Goal: Task Accomplishment & Management: Use online tool/utility

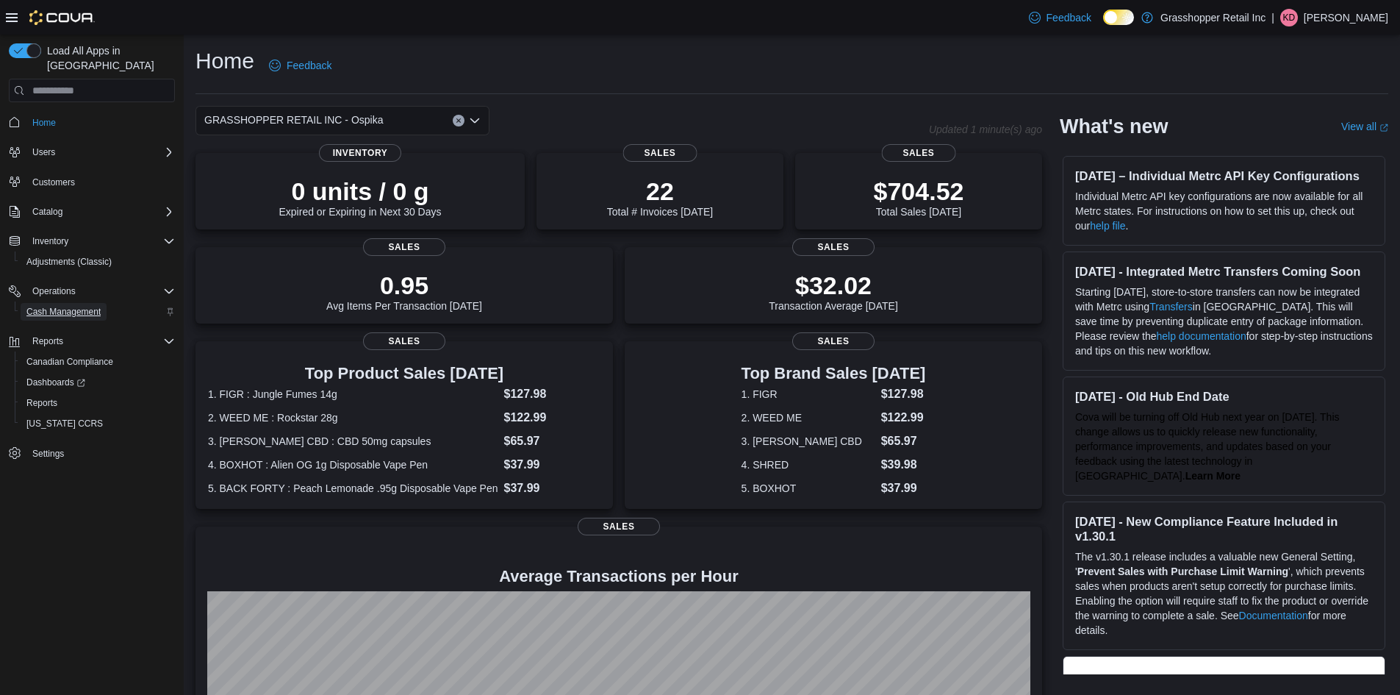
click at [75, 306] on span "Cash Management" at bounding box center [63, 312] width 74 height 12
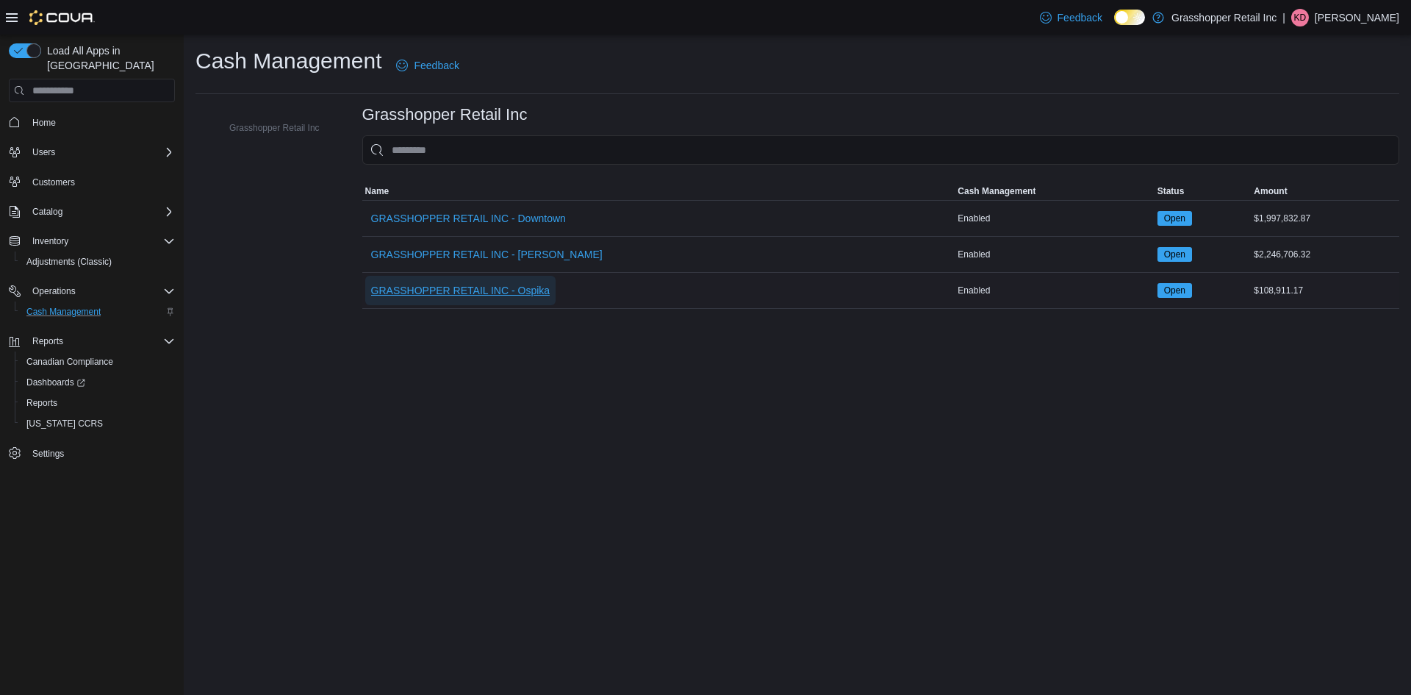
click at [531, 297] on span "GRASSHOPPER RETAIL INC - Ospika" at bounding box center [460, 290] width 179 height 15
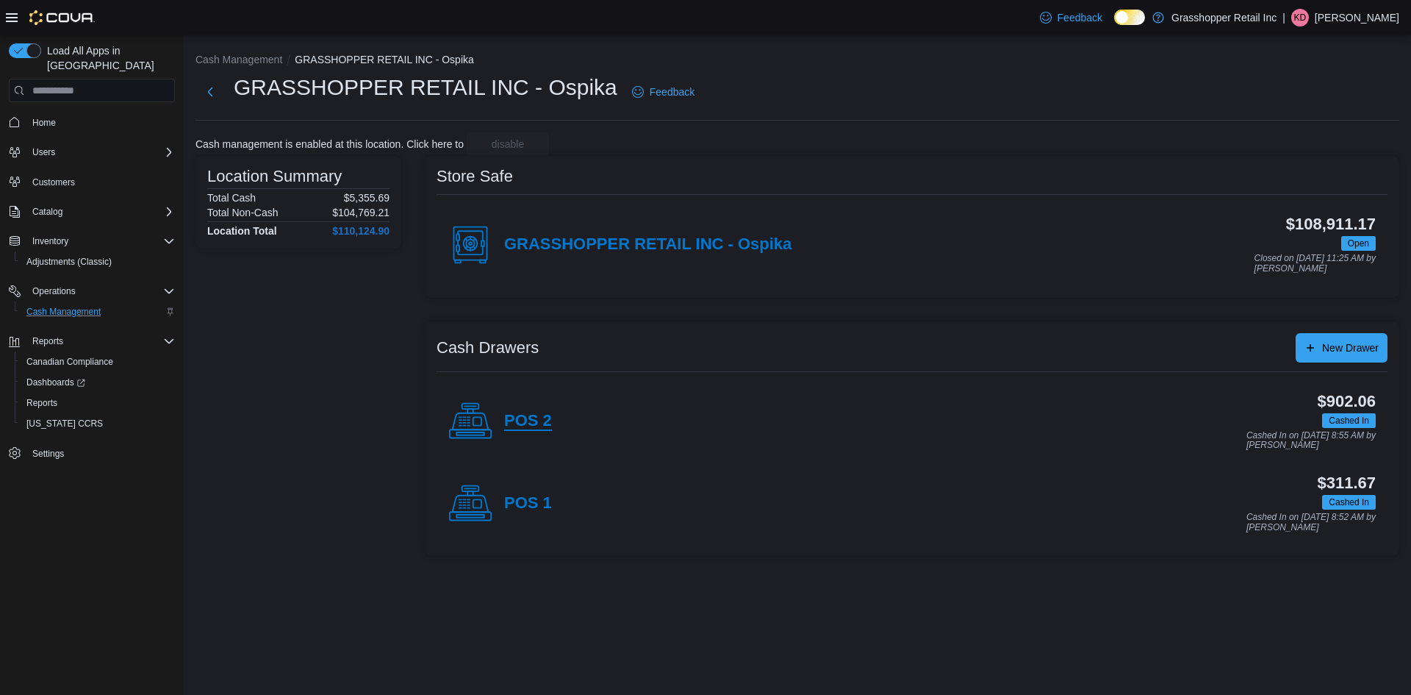
click at [537, 422] on h4 "POS 2" at bounding box center [528, 421] width 48 height 19
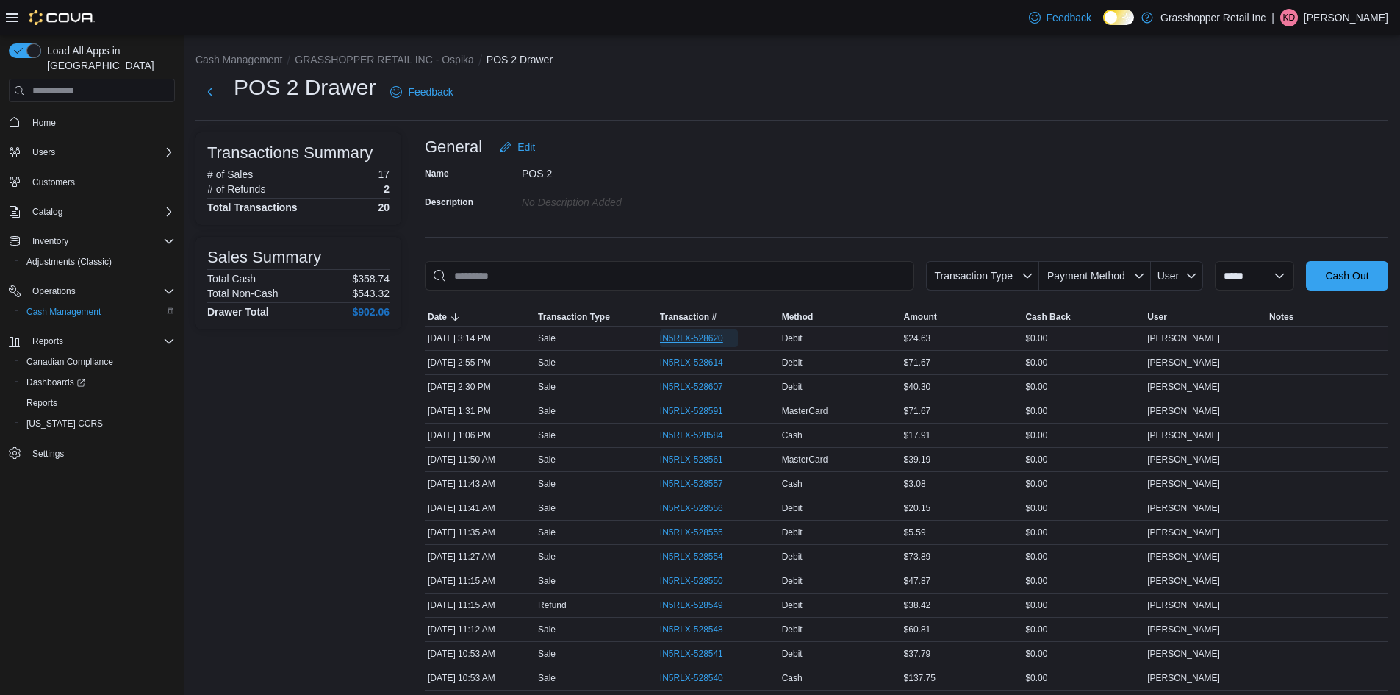
click at [704, 336] on span "IN5RLX-528620" at bounding box center [691, 338] width 63 height 12
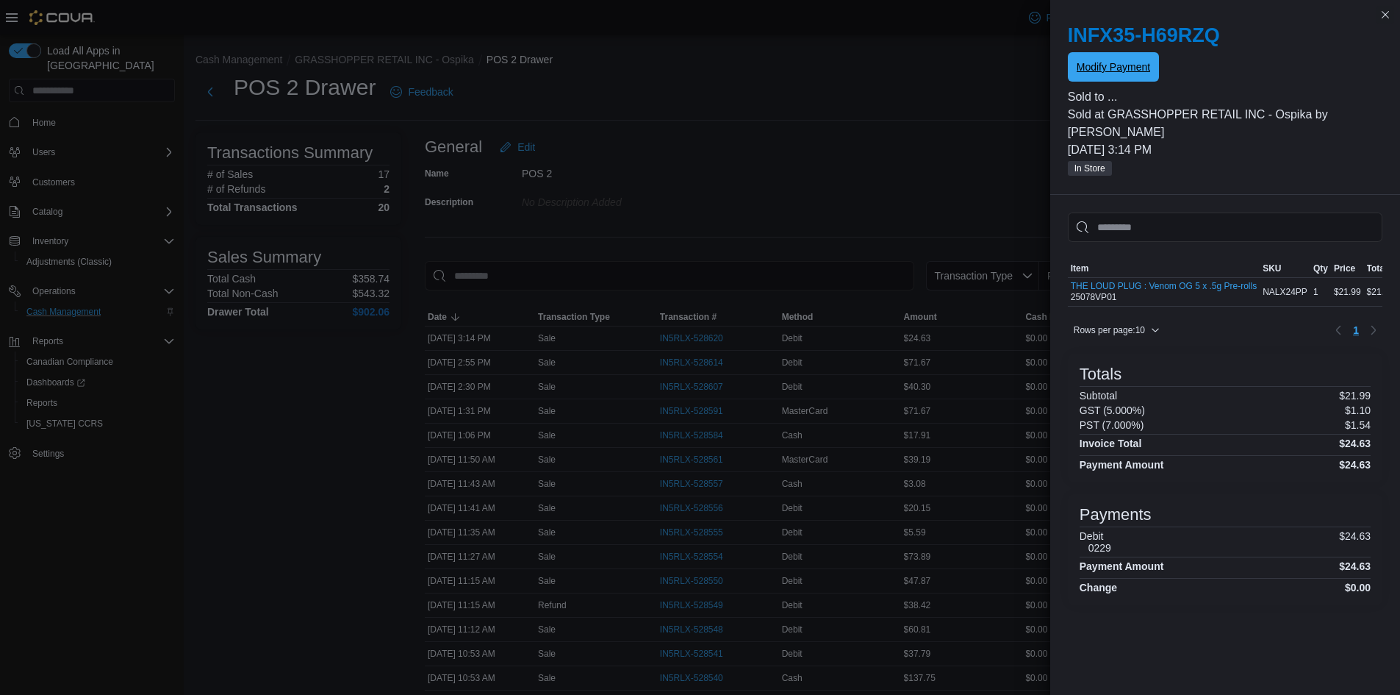
click at [1103, 72] on span "Modify Payment" at bounding box center [1114, 67] width 74 height 15
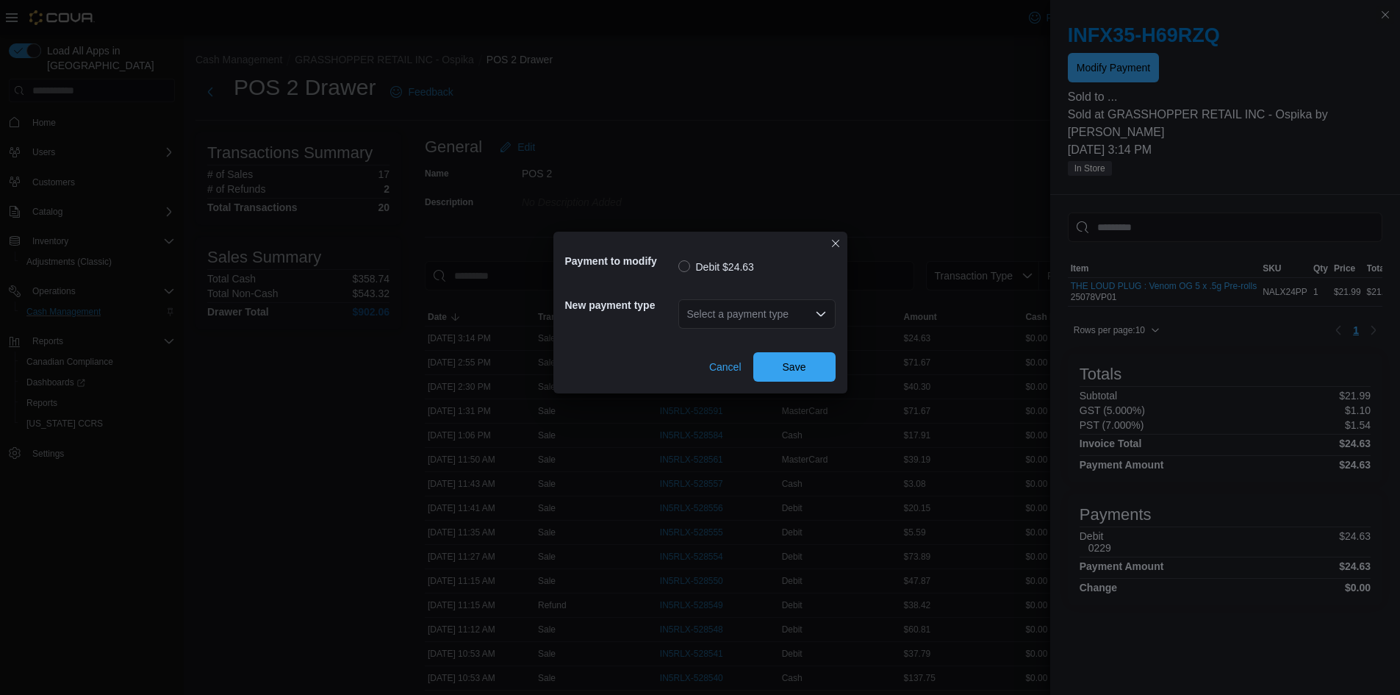
click at [728, 313] on div "Select a payment type" at bounding box center [756, 313] width 157 height 29
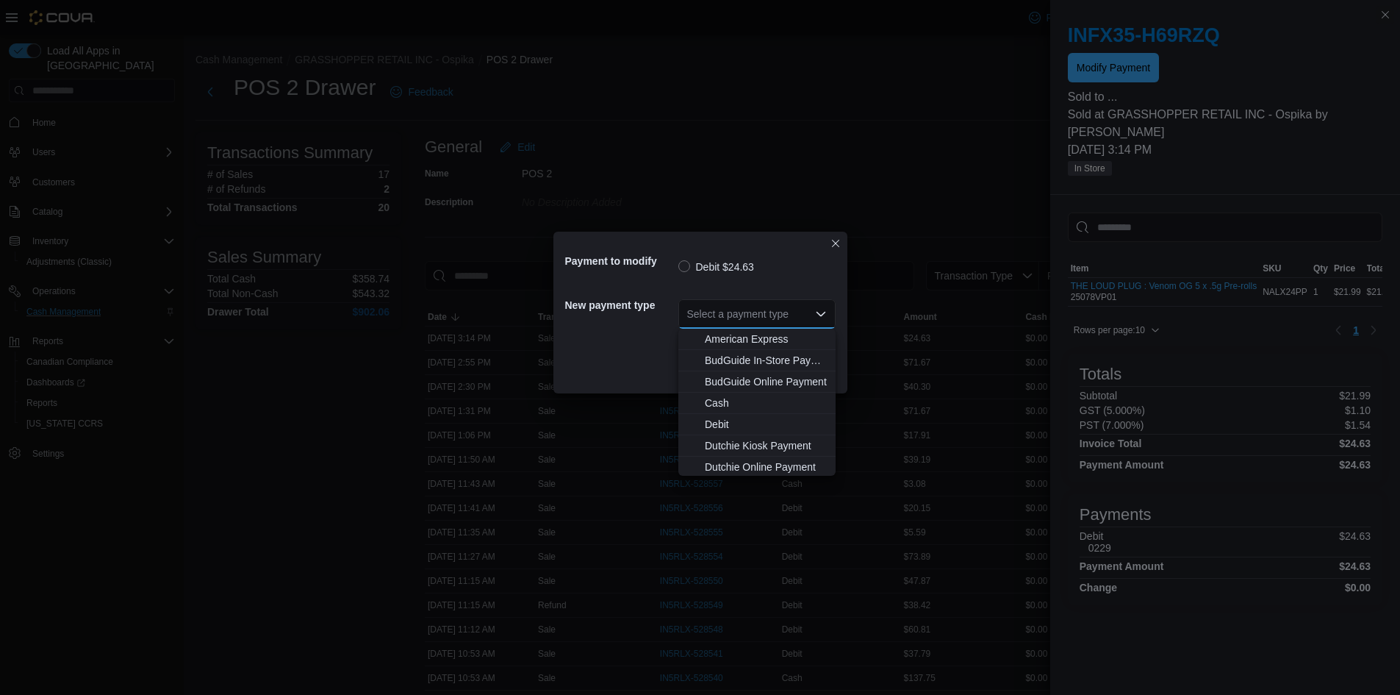
scroll to position [109, 0]
click at [739, 401] on span "MasterCard" at bounding box center [766, 400] width 122 height 15
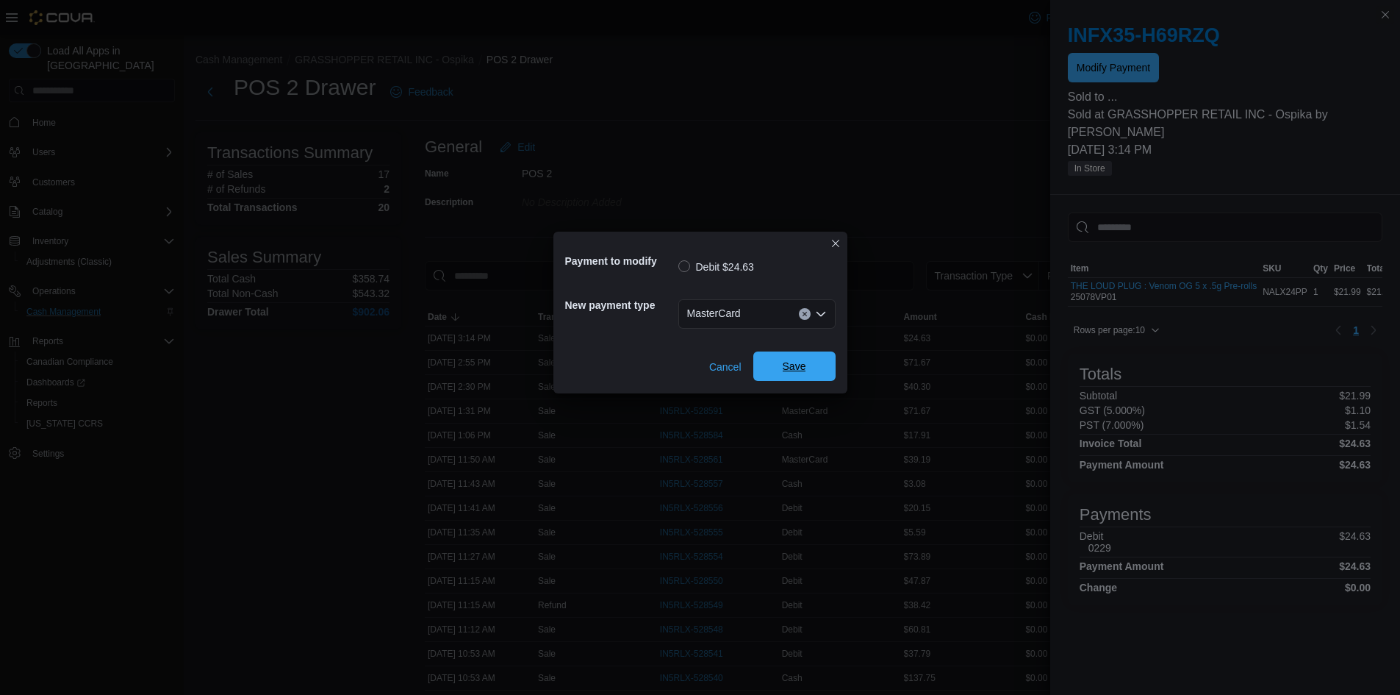
click at [805, 367] on span "Save" at bounding box center [795, 366] width 24 height 15
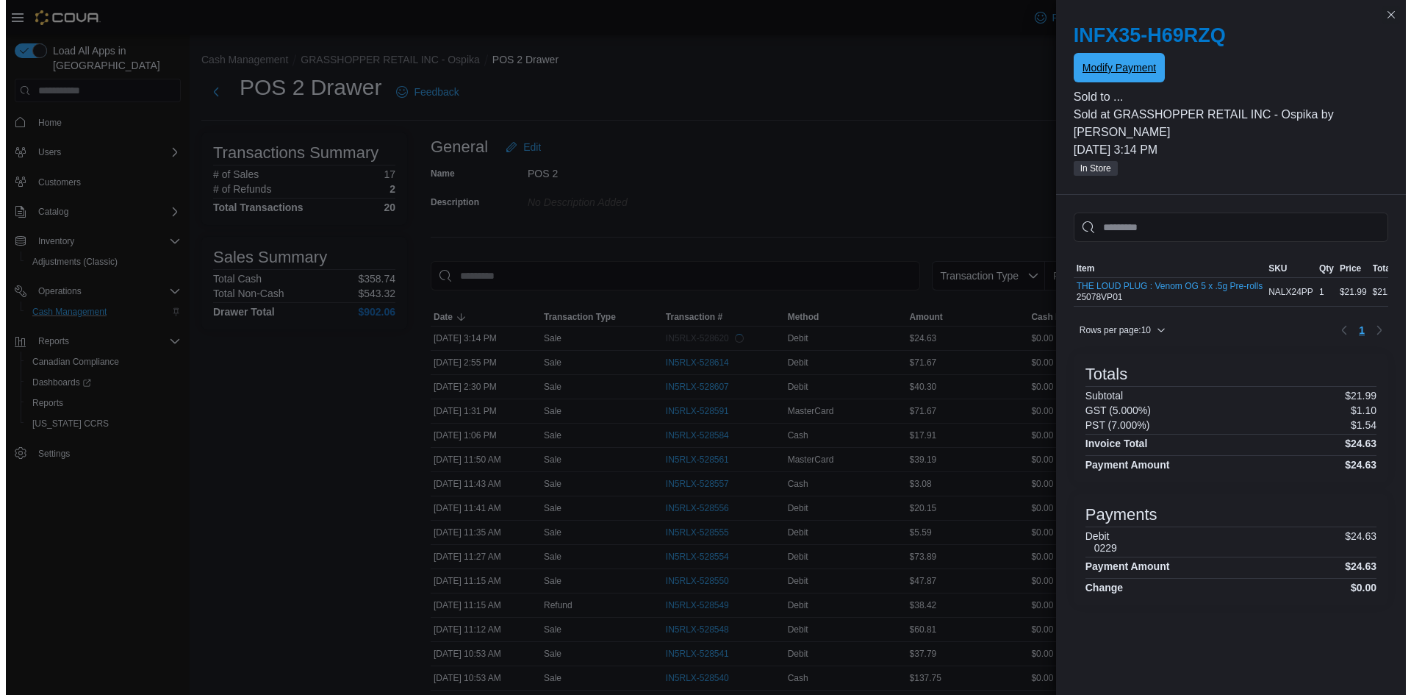
scroll to position [0, 0]
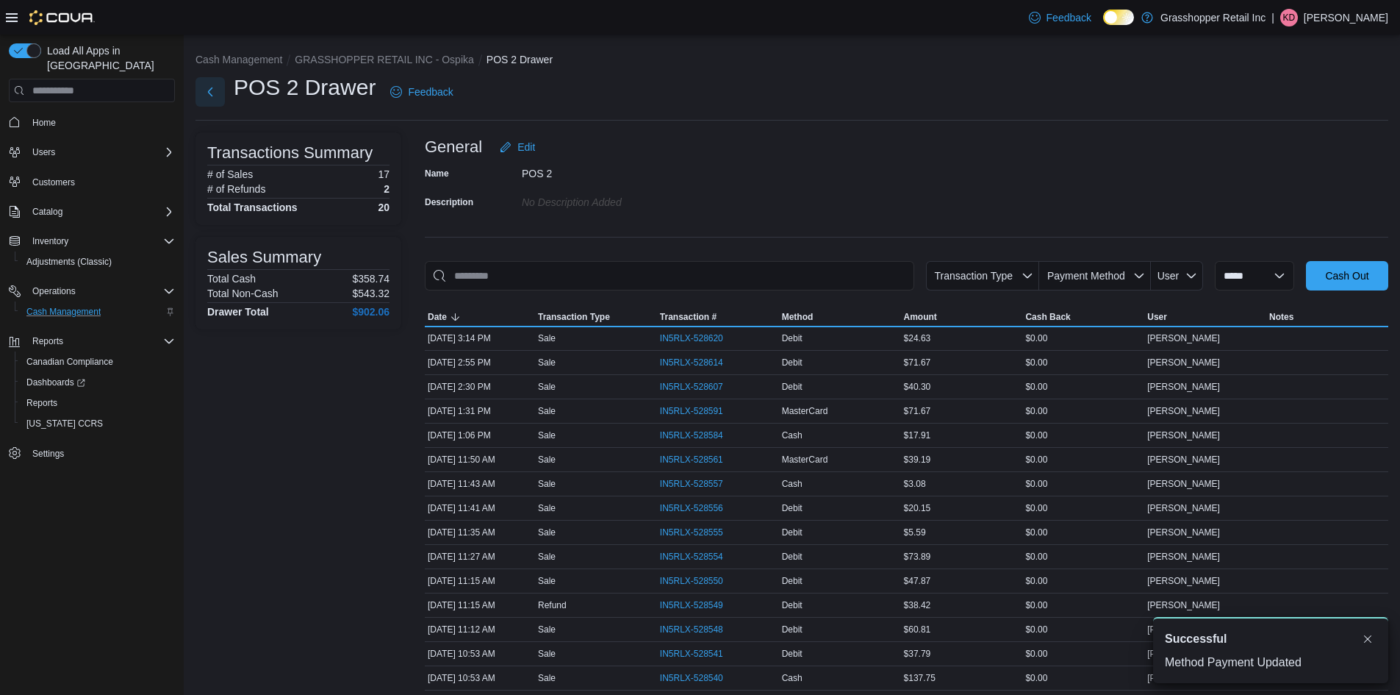
click at [213, 96] on button "Next" at bounding box center [210, 91] width 29 height 29
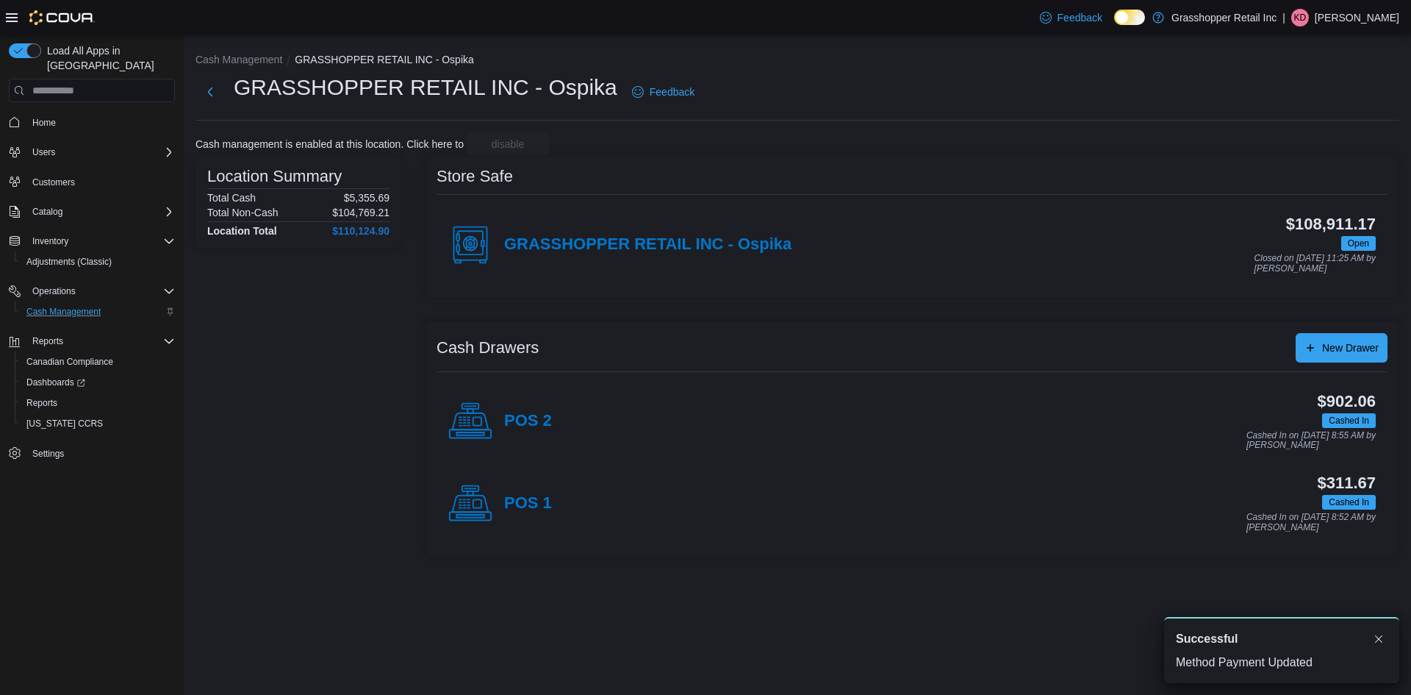
click at [520, 503] on h4 "POS 1" at bounding box center [528, 503] width 48 height 19
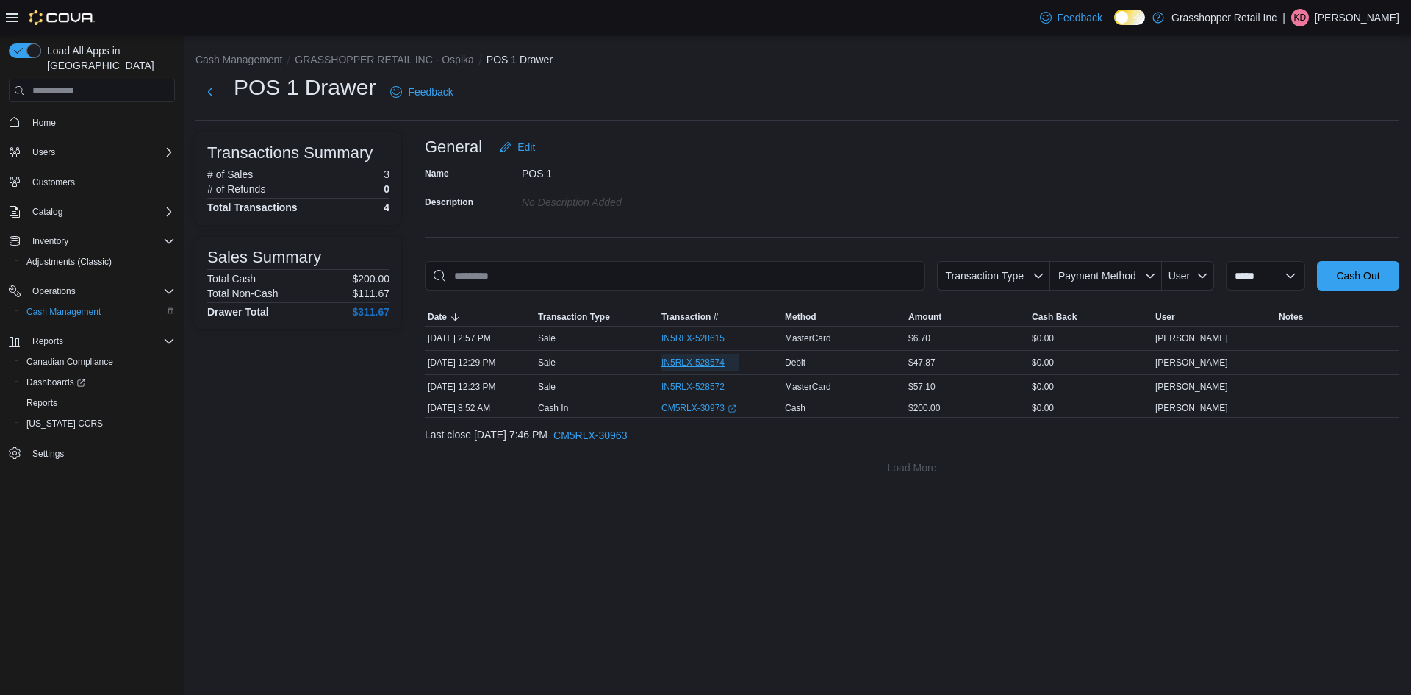
click at [704, 356] on span "IN5RLX-528574" at bounding box center [693, 362] width 63 height 12
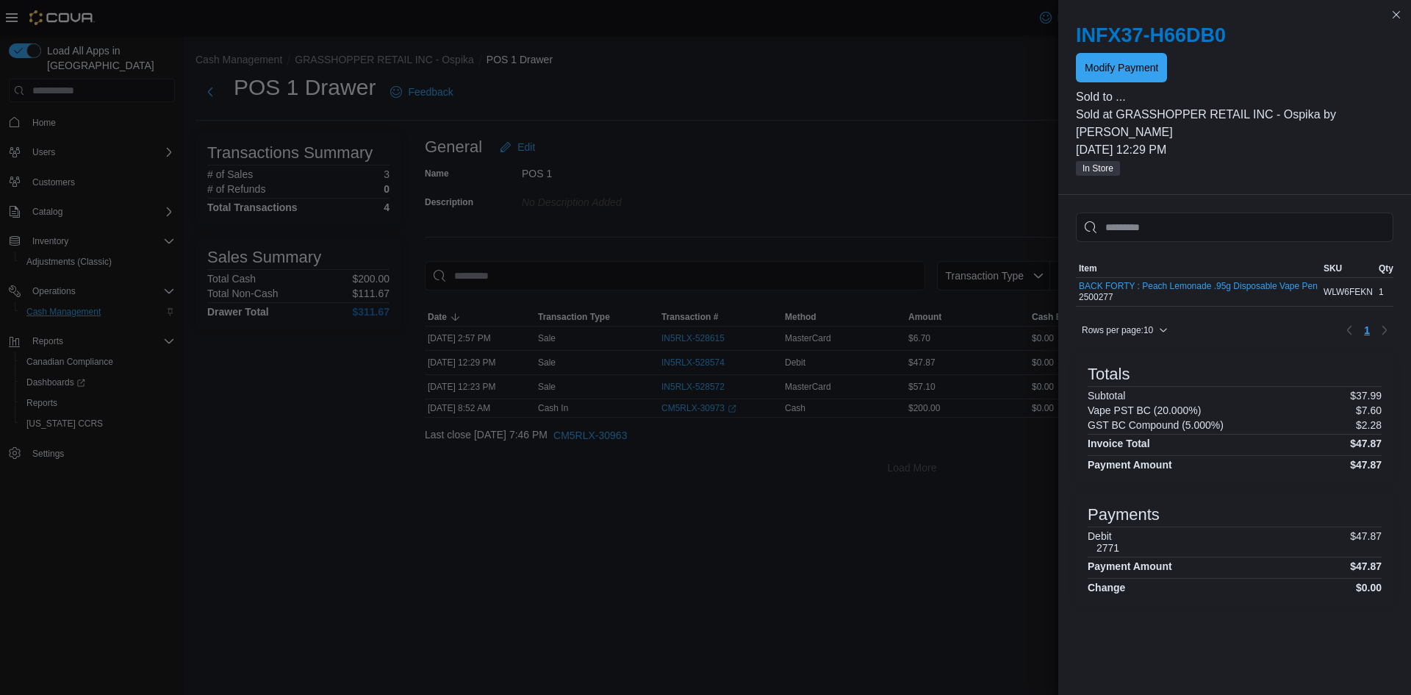
click at [1128, 52] on div "INFX37-H66DB0 Modify Payment" at bounding box center [1235, 53] width 318 height 59
click at [1127, 60] on span "Modify Payment" at bounding box center [1122, 66] width 74 height 29
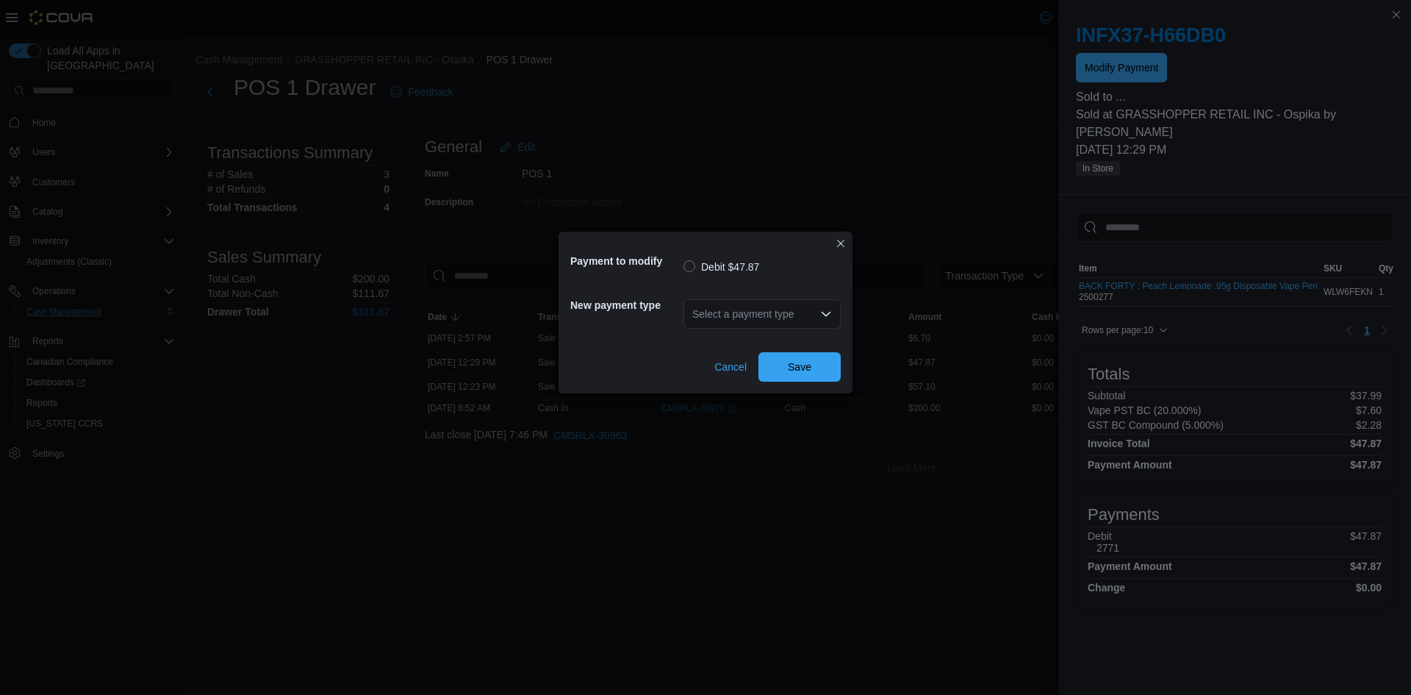
click at [806, 308] on div "Select a payment type" at bounding box center [762, 313] width 157 height 29
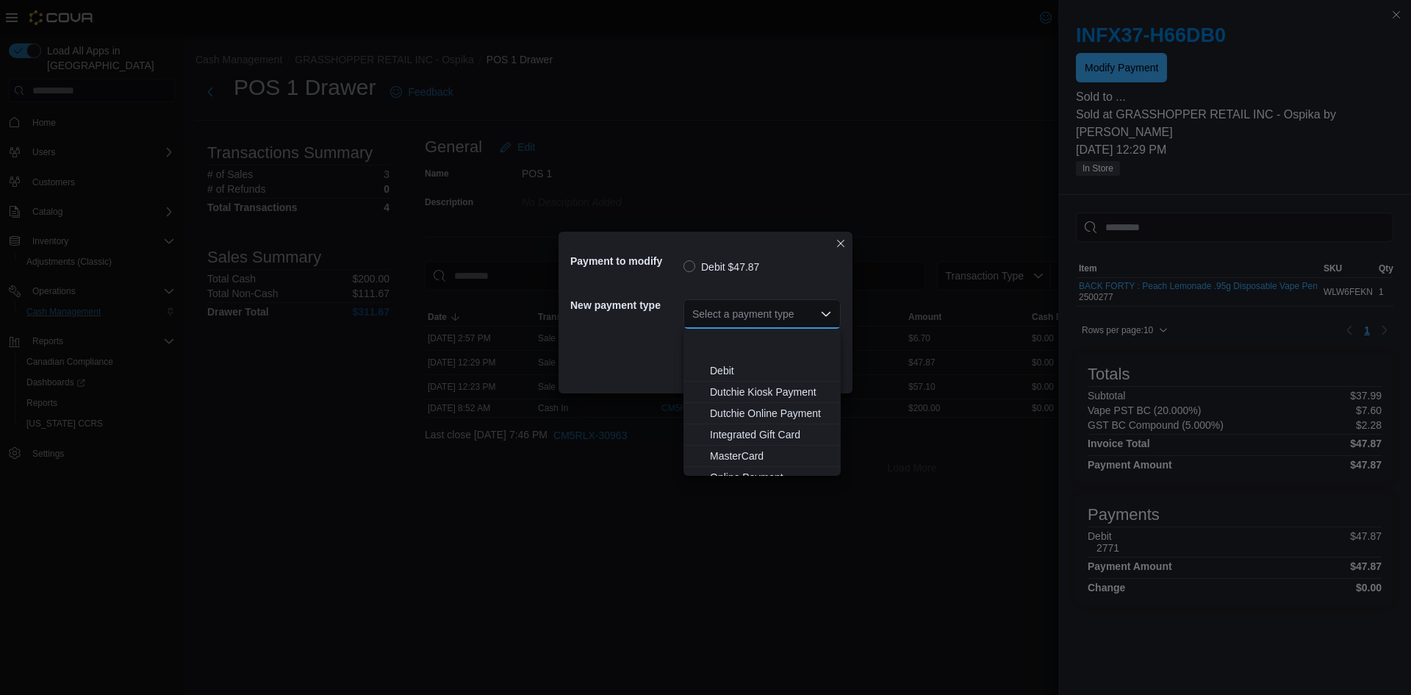
scroll to position [109, 0]
click at [731, 462] on span "Visa" at bounding box center [771, 464] width 122 height 15
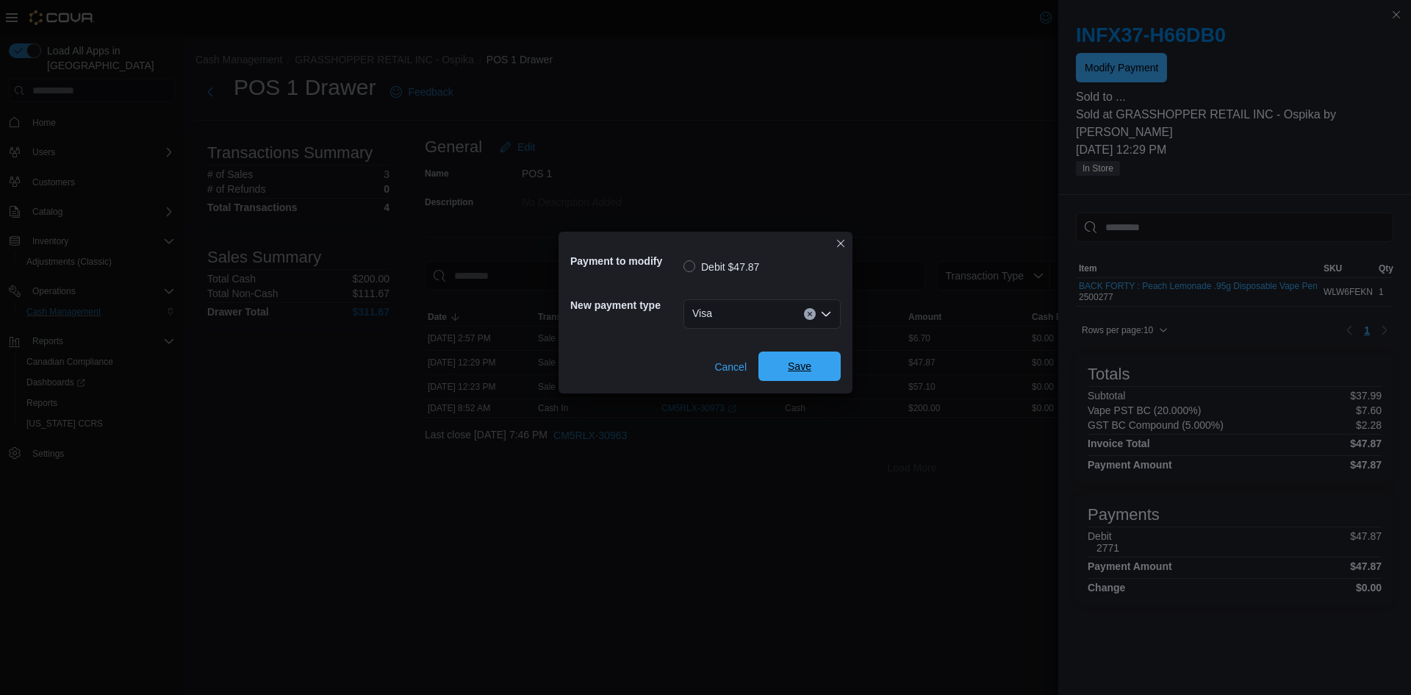
click at [814, 375] on span "Save" at bounding box center [799, 365] width 65 height 29
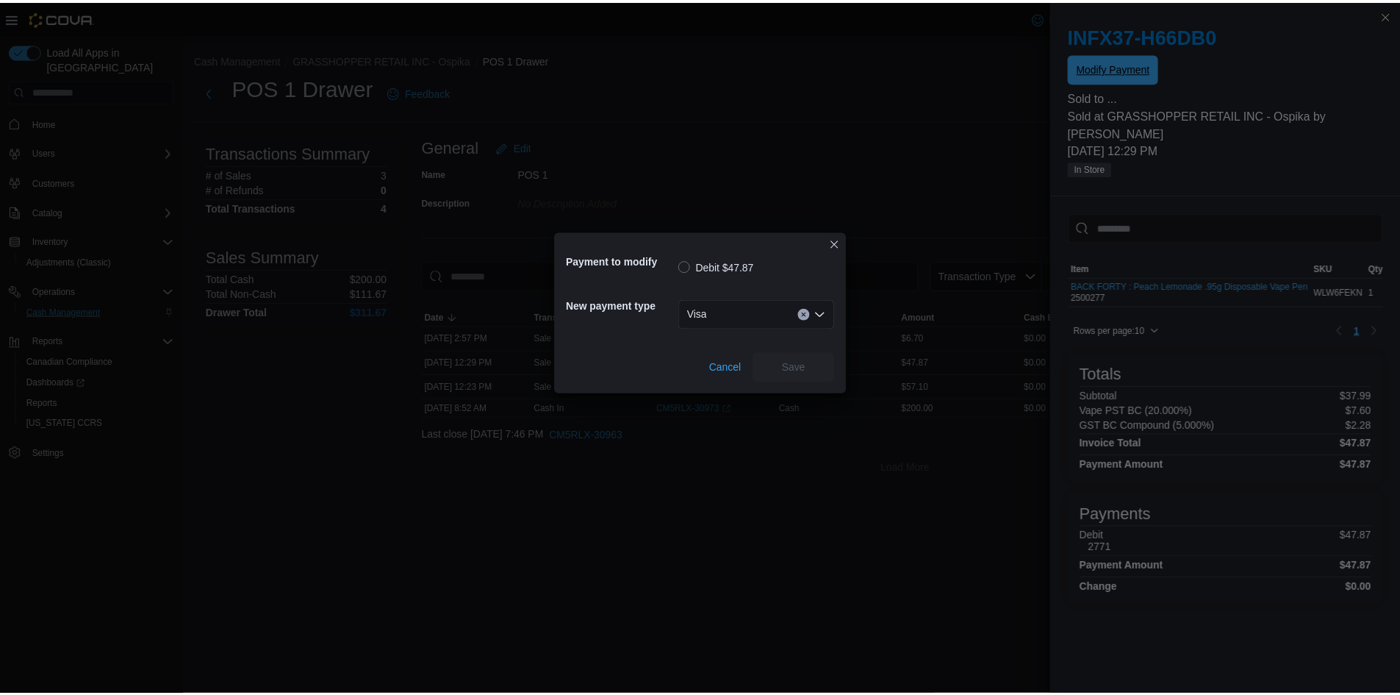
scroll to position [0, 0]
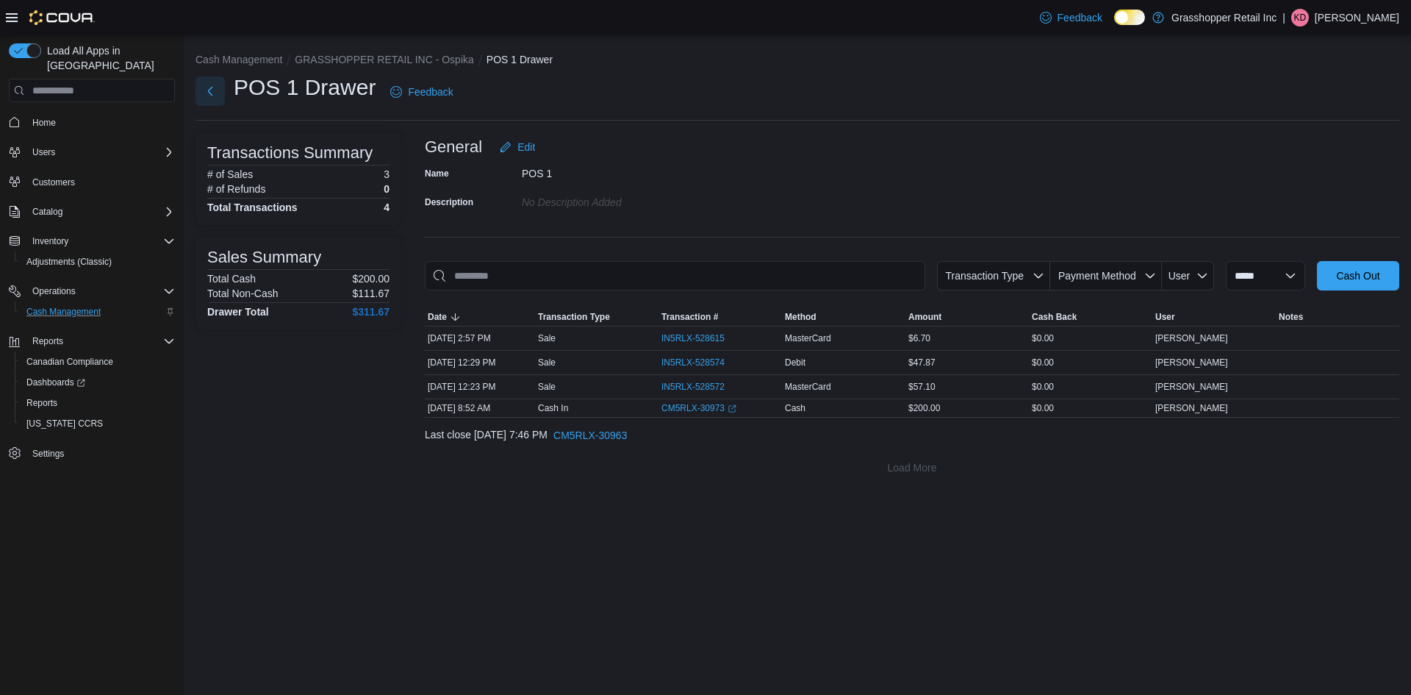
click at [209, 92] on button "Next" at bounding box center [210, 90] width 29 height 29
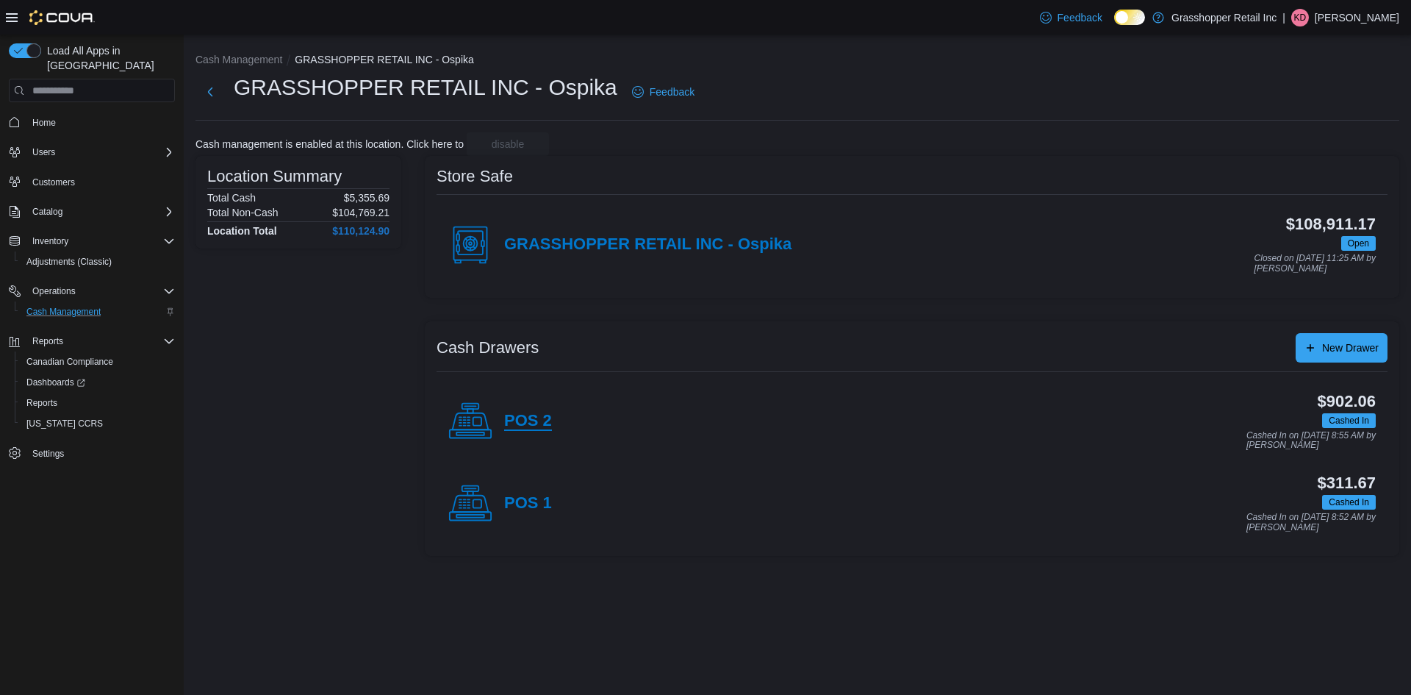
click at [527, 419] on h4 "POS 2" at bounding box center [528, 421] width 48 height 19
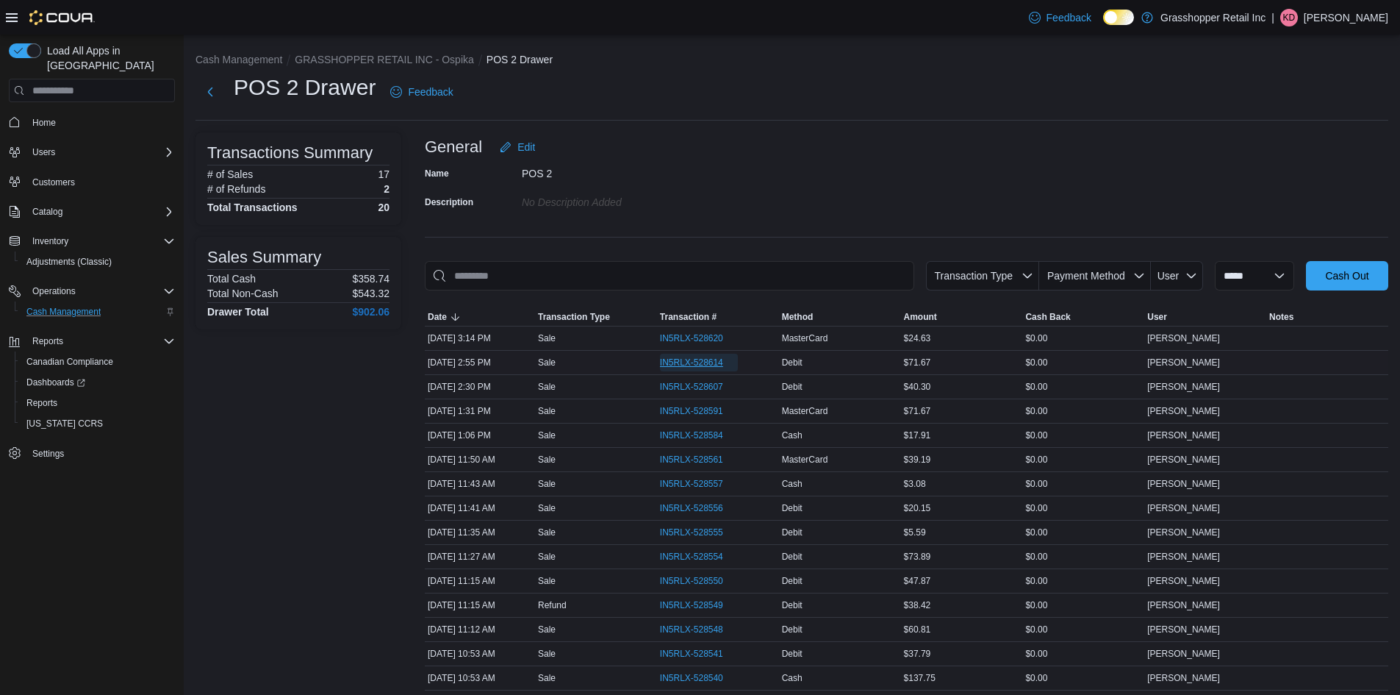
click at [703, 364] on span "IN5RLX-528614" at bounding box center [691, 362] width 63 height 12
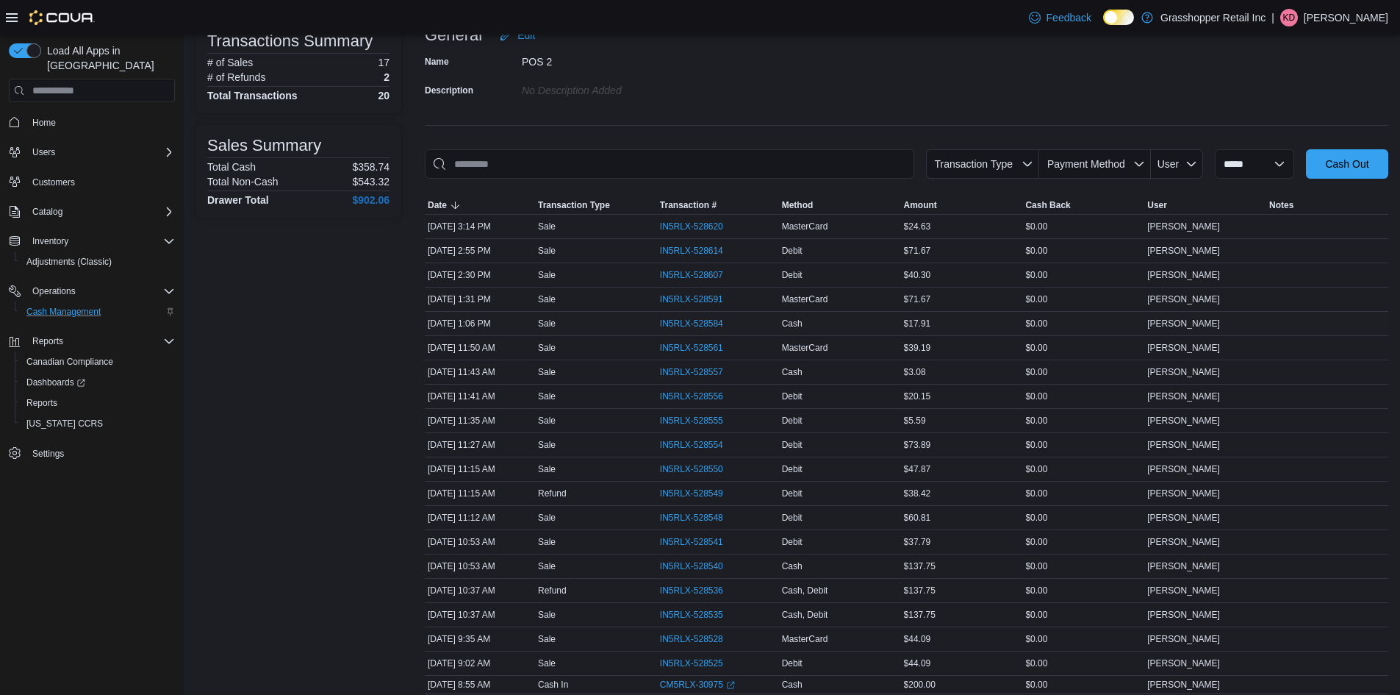
scroll to position [147, 0]
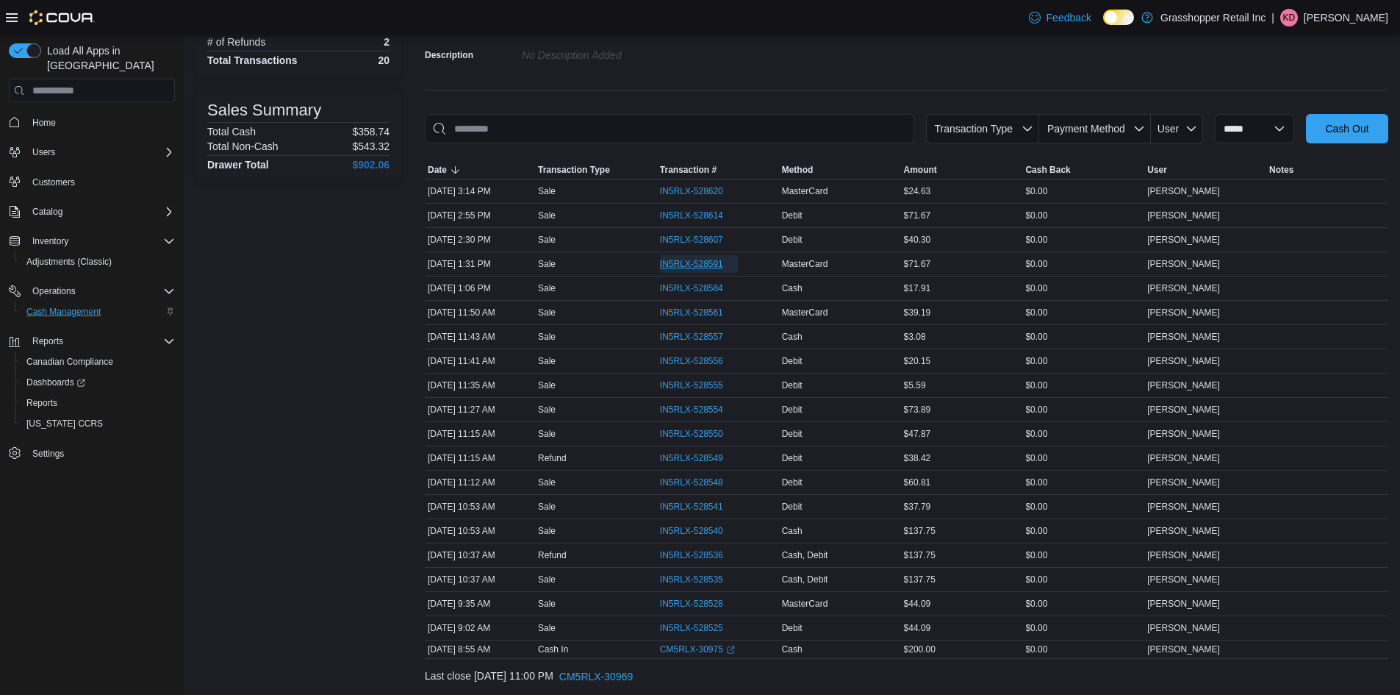
click at [704, 261] on span "IN5RLX-528591" at bounding box center [691, 264] width 63 height 12
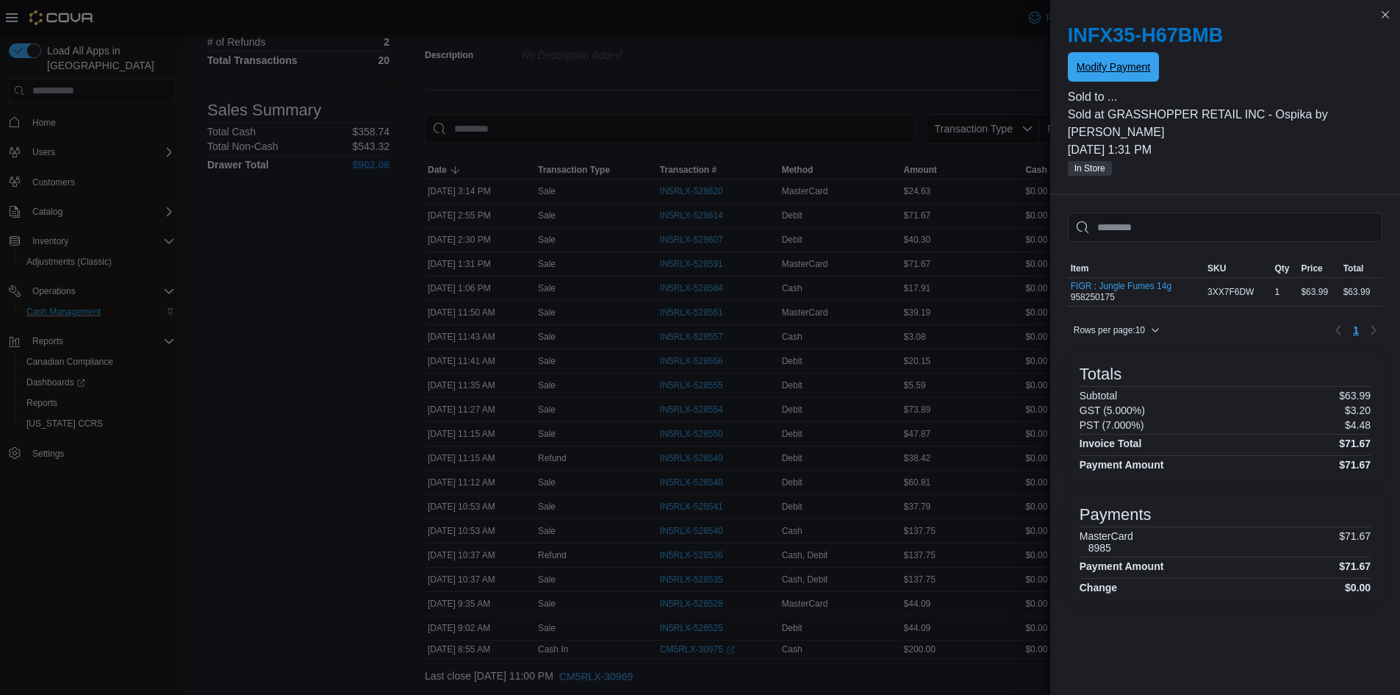
click at [1114, 63] on span "Modify Payment" at bounding box center [1114, 67] width 74 height 15
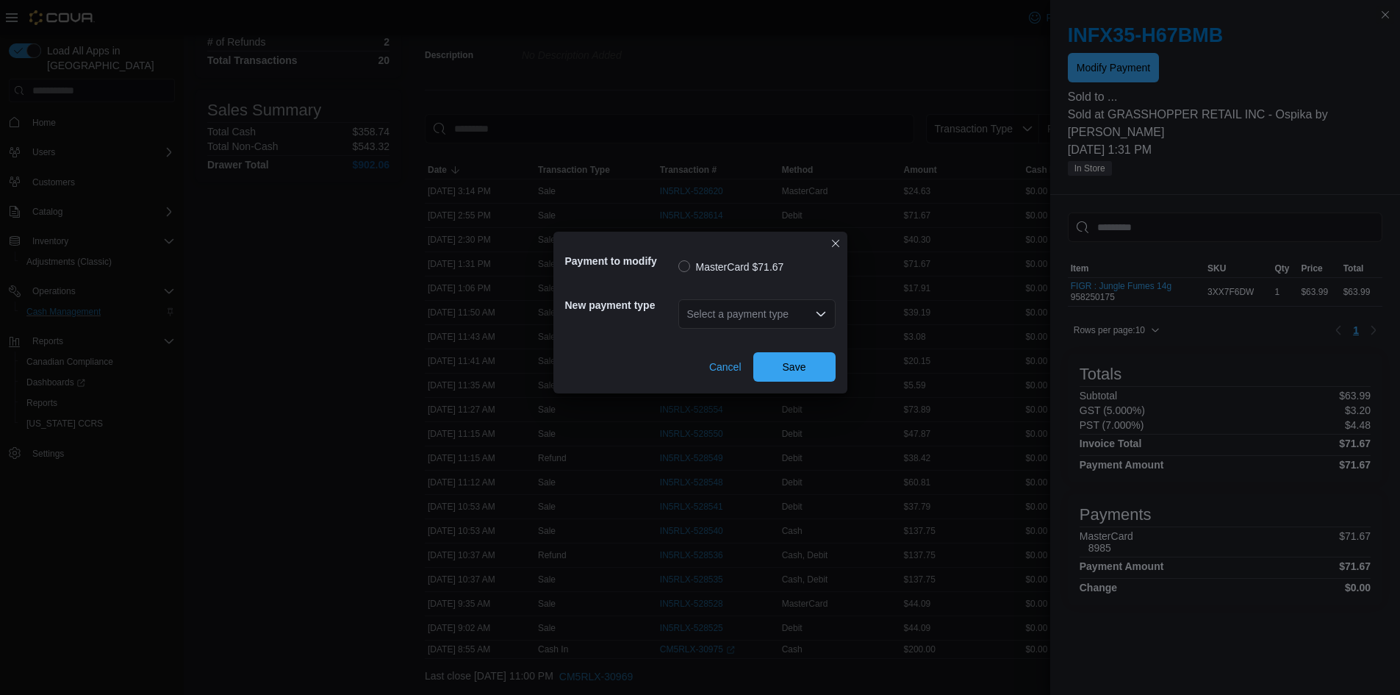
click at [805, 317] on div "Select a payment type" at bounding box center [756, 313] width 157 height 29
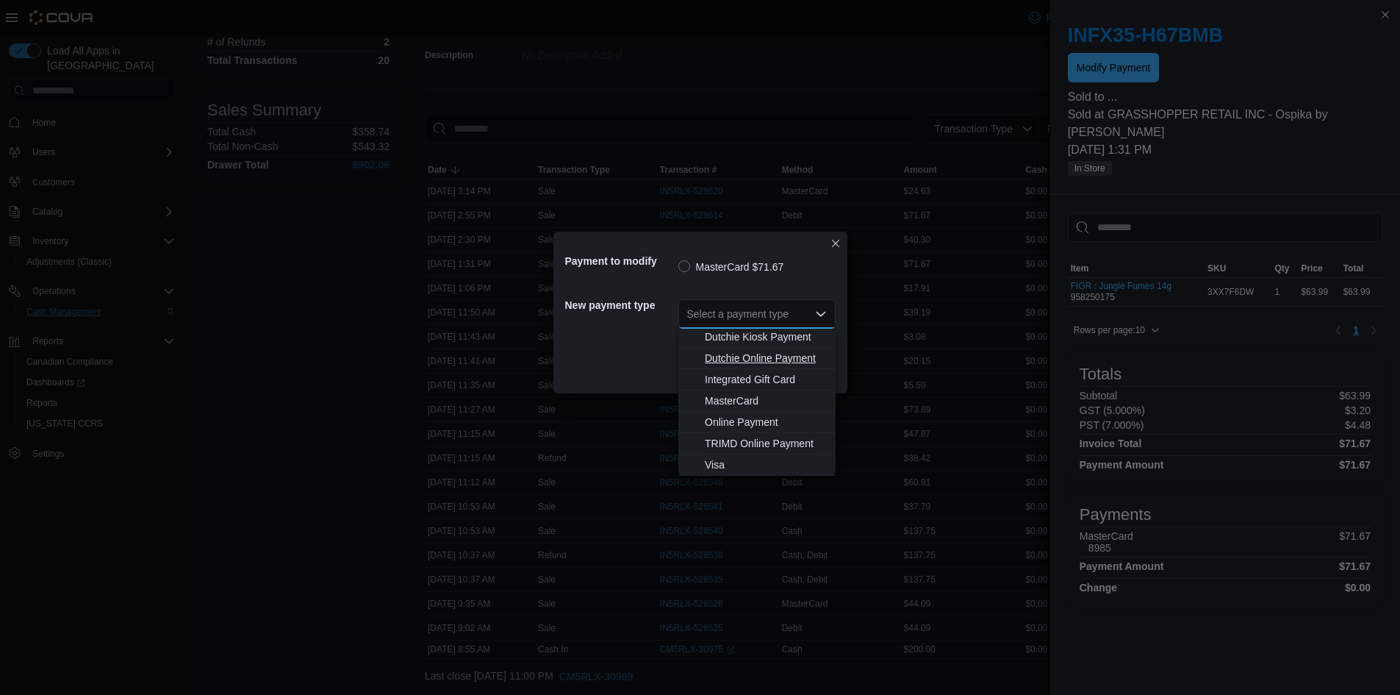
scroll to position [35, 0]
click at [724, 391] on span "Debit" at bounding box center [766, 388] width 122 height 15
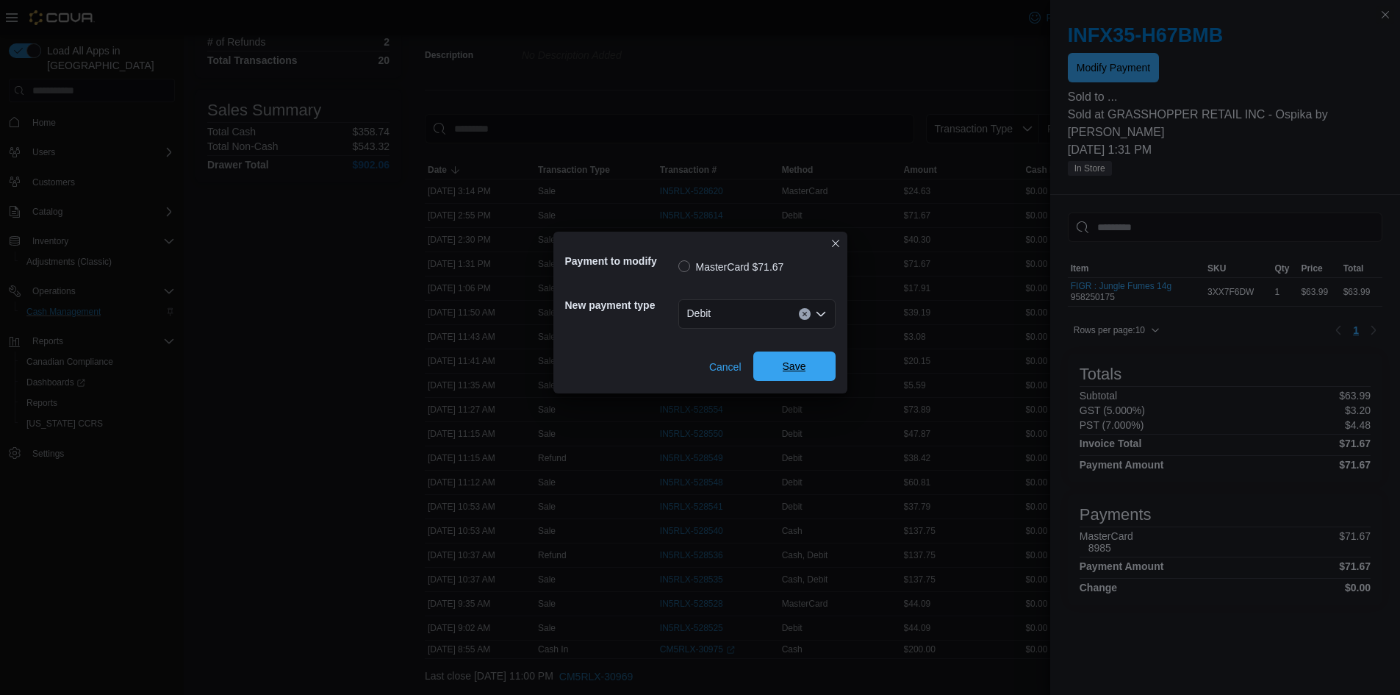
click at [792, 378] on span "Save" at bounding box center [794, 365] width 65 height 29
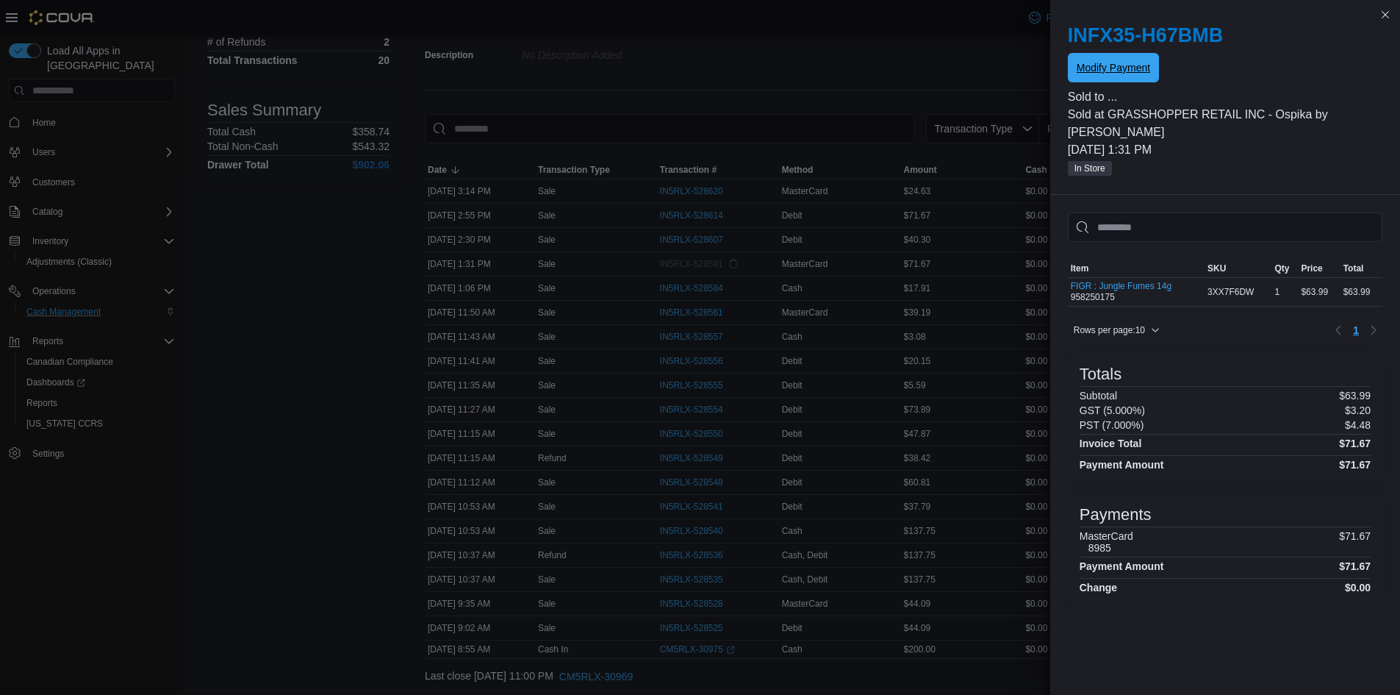
scroll to position [0, 0]
